Goal: Transaction & Acquisition: Obtain resource

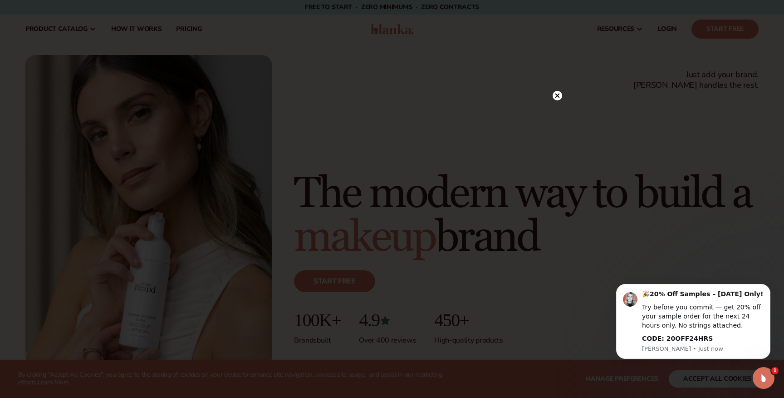
click at [557, 95] on icon at bounding box center [557, 95] width 5 height 5
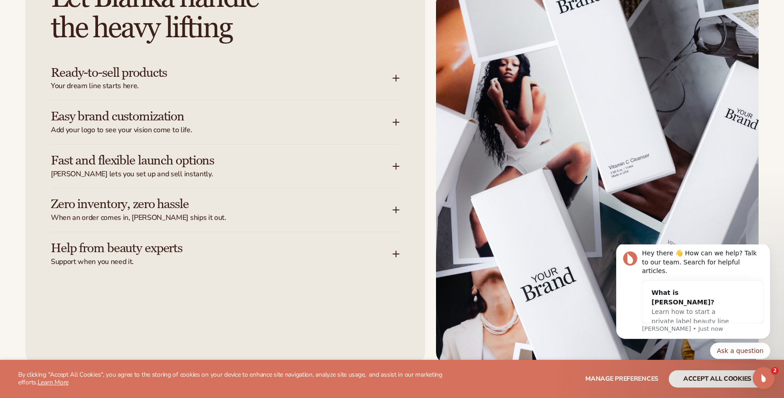
scroll to position [1208, 0]
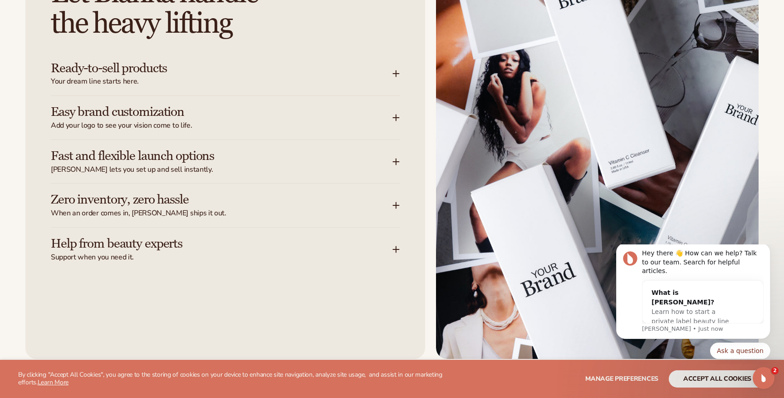
click at [399, 201] on icon at bounding box center [396, 204] width 7 height 7
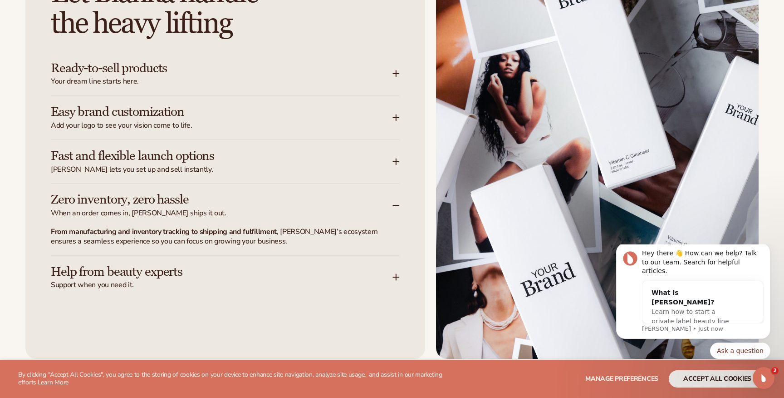
click at [396, 205] on icon at bounding box center [396, 205] width 6 height 0
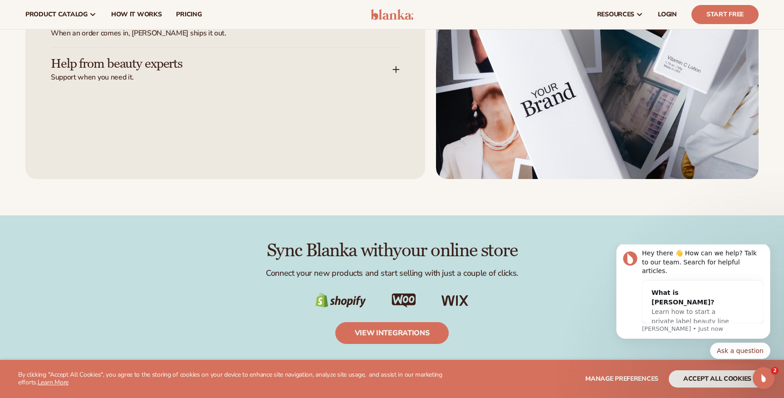
scroll to position [1380, 0]
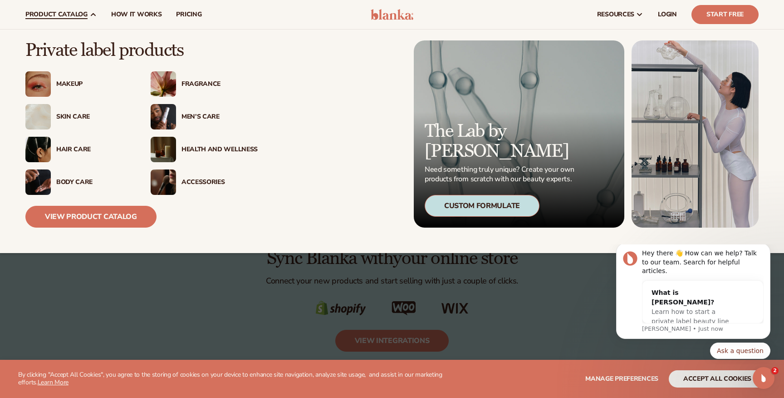
click at [76, 81] on div "Makeup" at bounding box center [94, 84] width 76 height 8
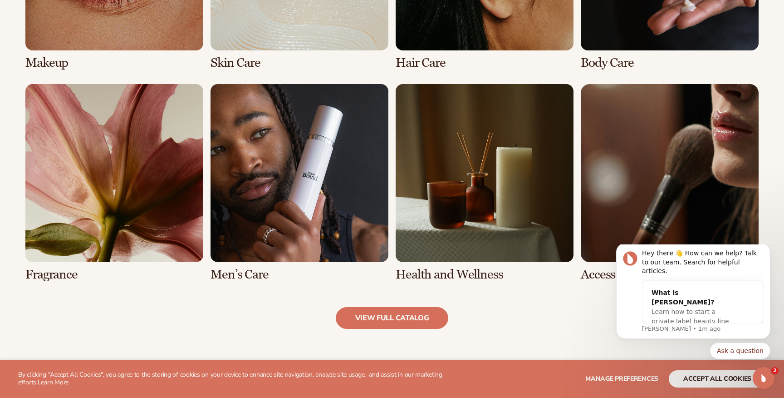
scroll to position [914, 0]
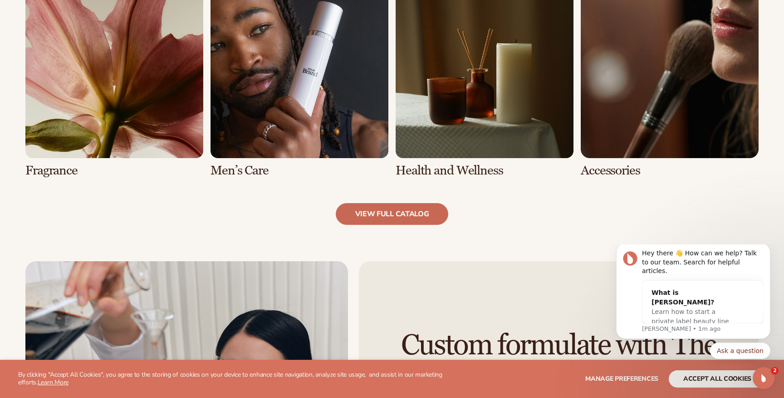
click at [376, 203] on link "view full catalog" at bounding box center [392, 214] width 113 height 22
